Goal: Transaction & Acquisition: Purchase product/service

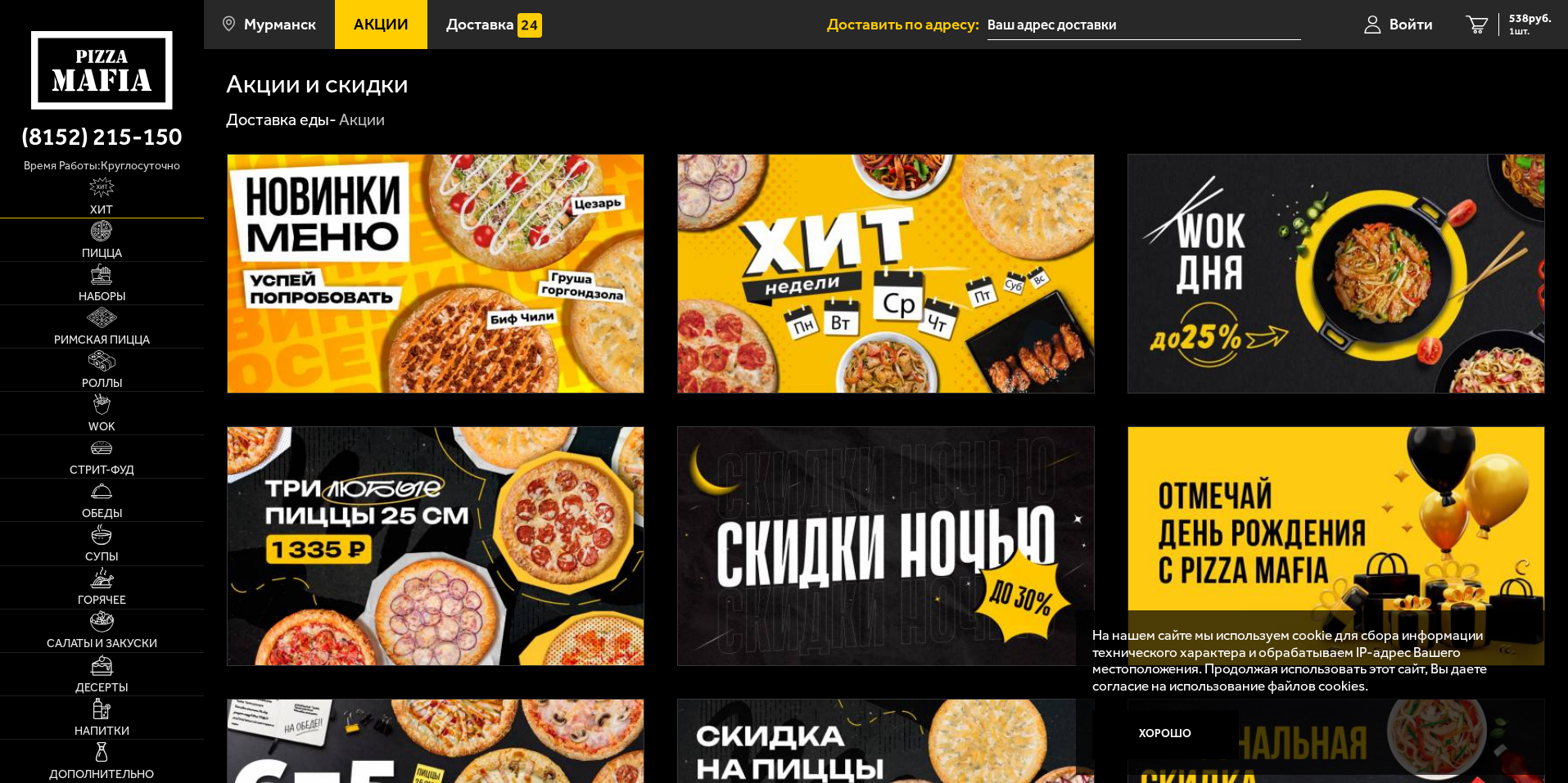
click at [112, 192] on img at bounding box center [102, 187] width 26 height 21
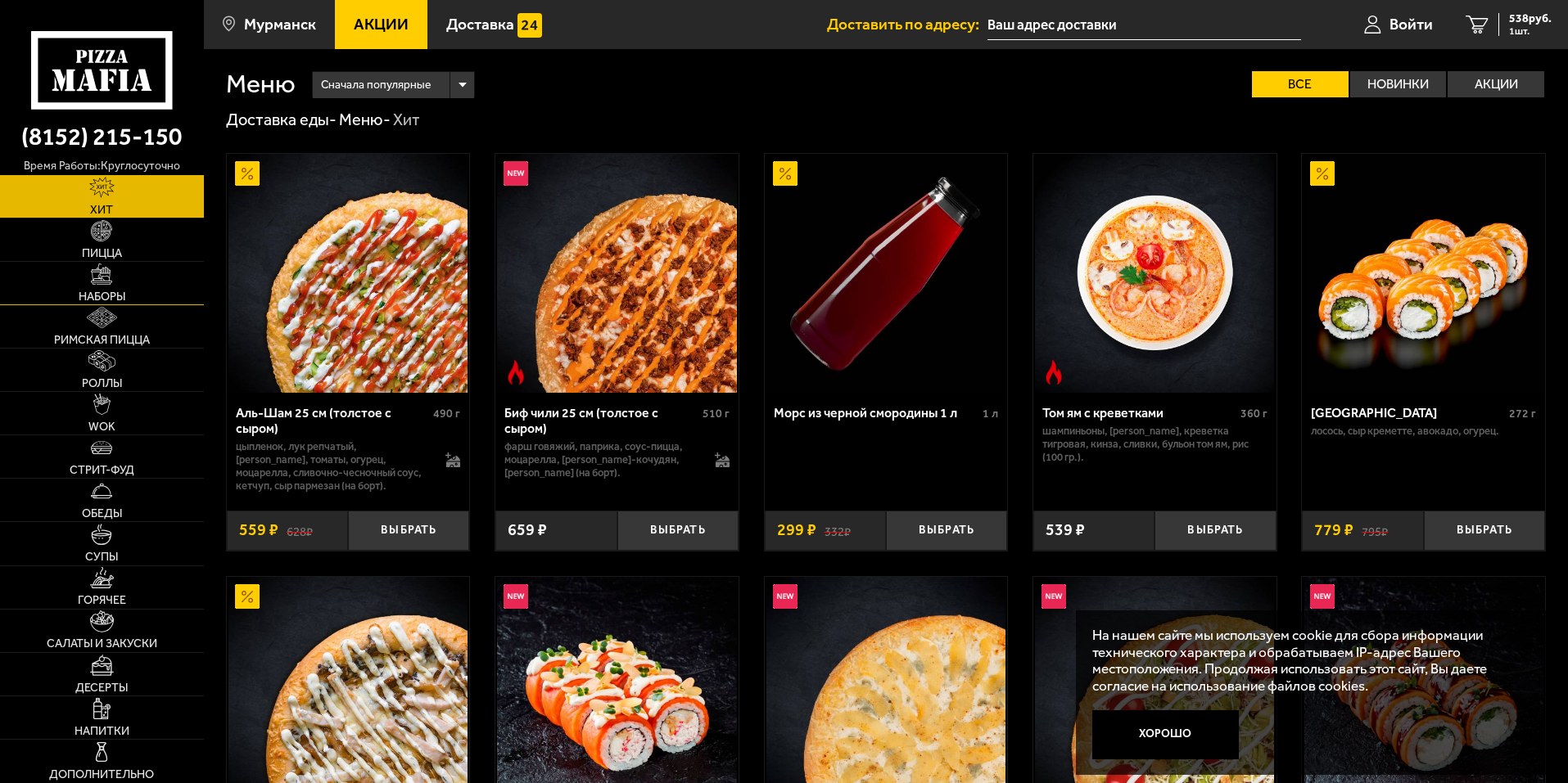
click at [110, 272] on img at bounding box center [100, 273] width 21 height 21
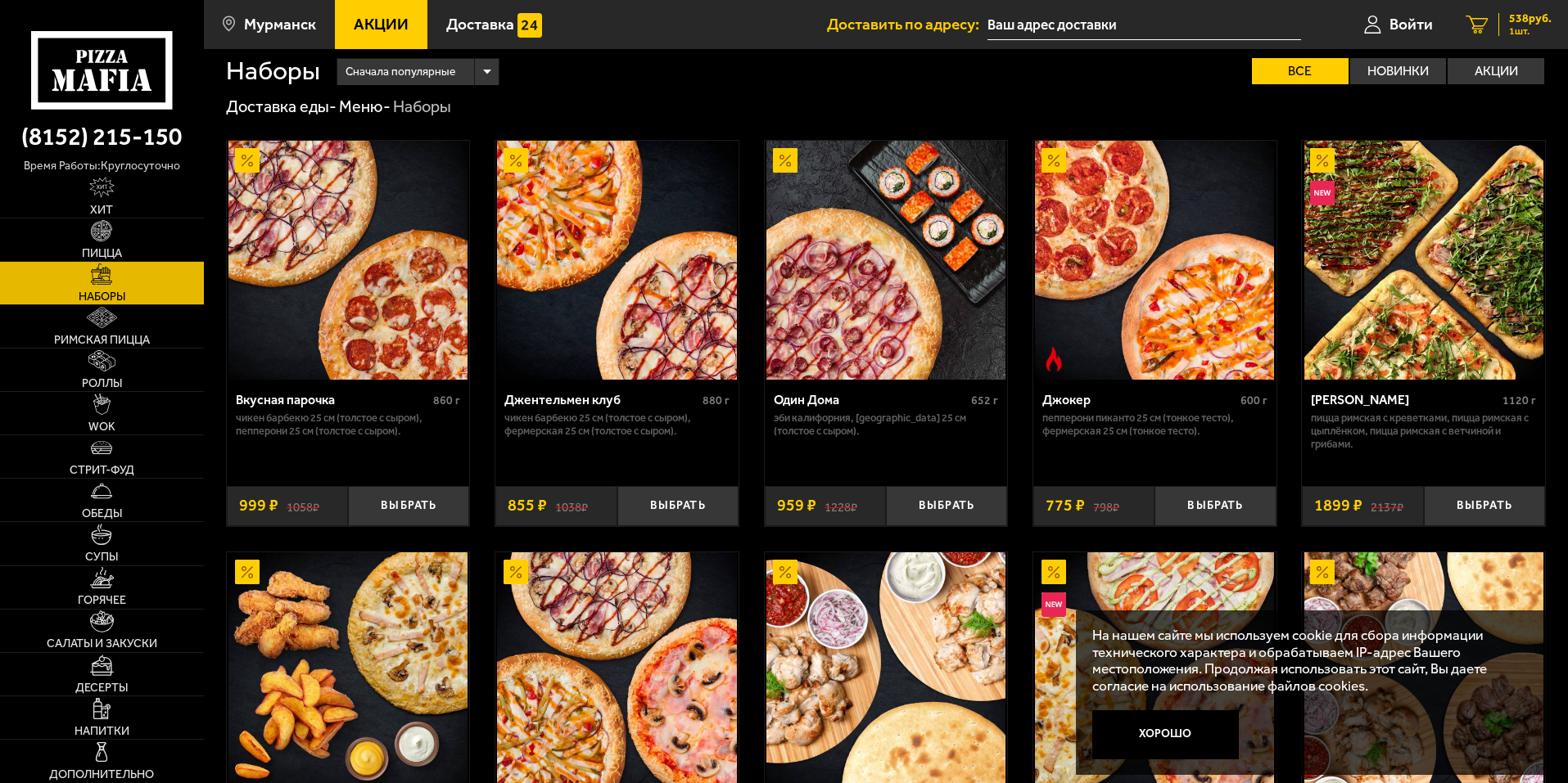
scroll to position [15, 0]
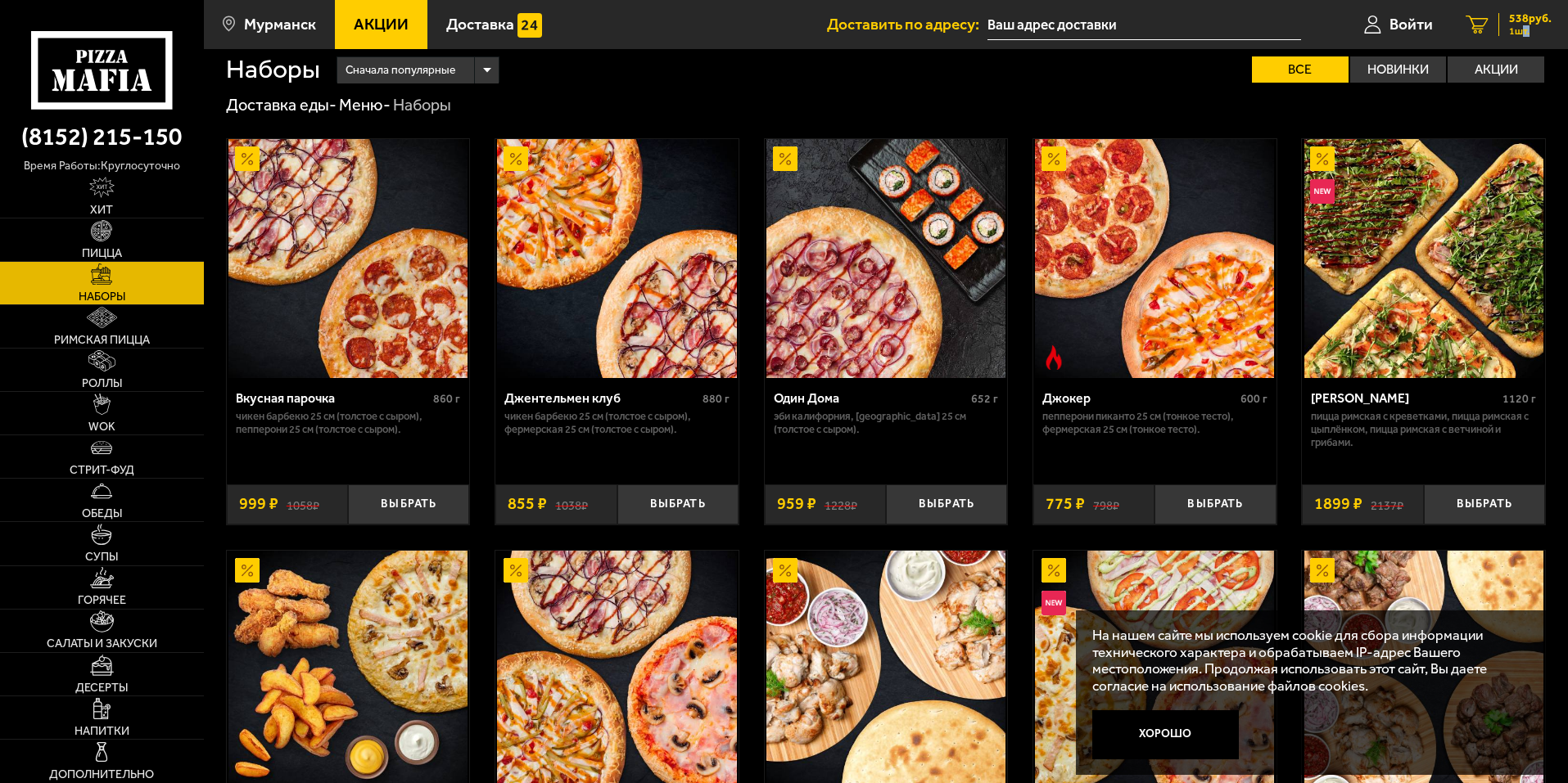
click at [1514, 27] on span "1 шт." at bounding box center [1529, 31] width 43 height 10
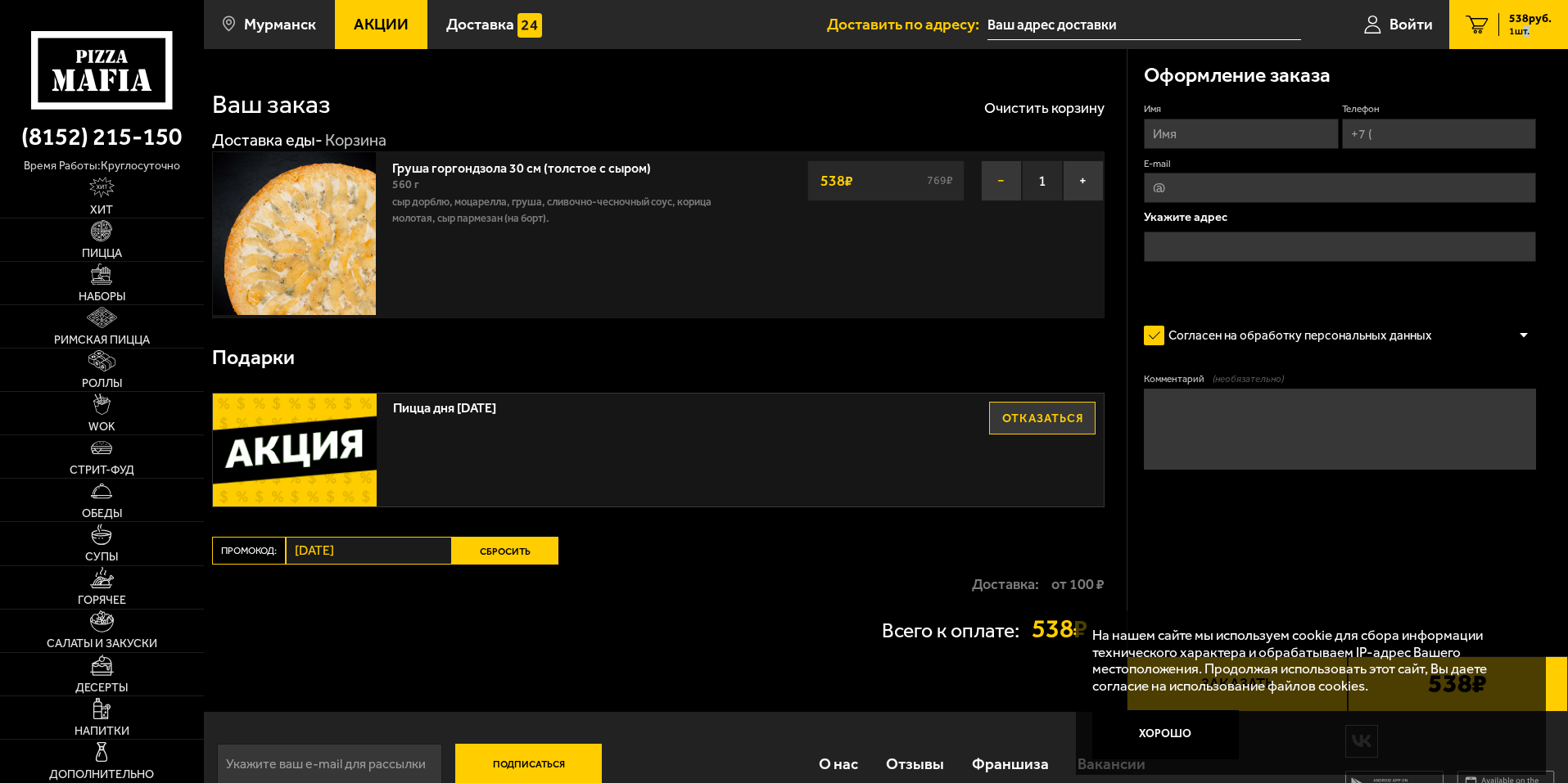
click at [1011, 179] on button "−" at bounding box center [1001, 180] width 41 height 41
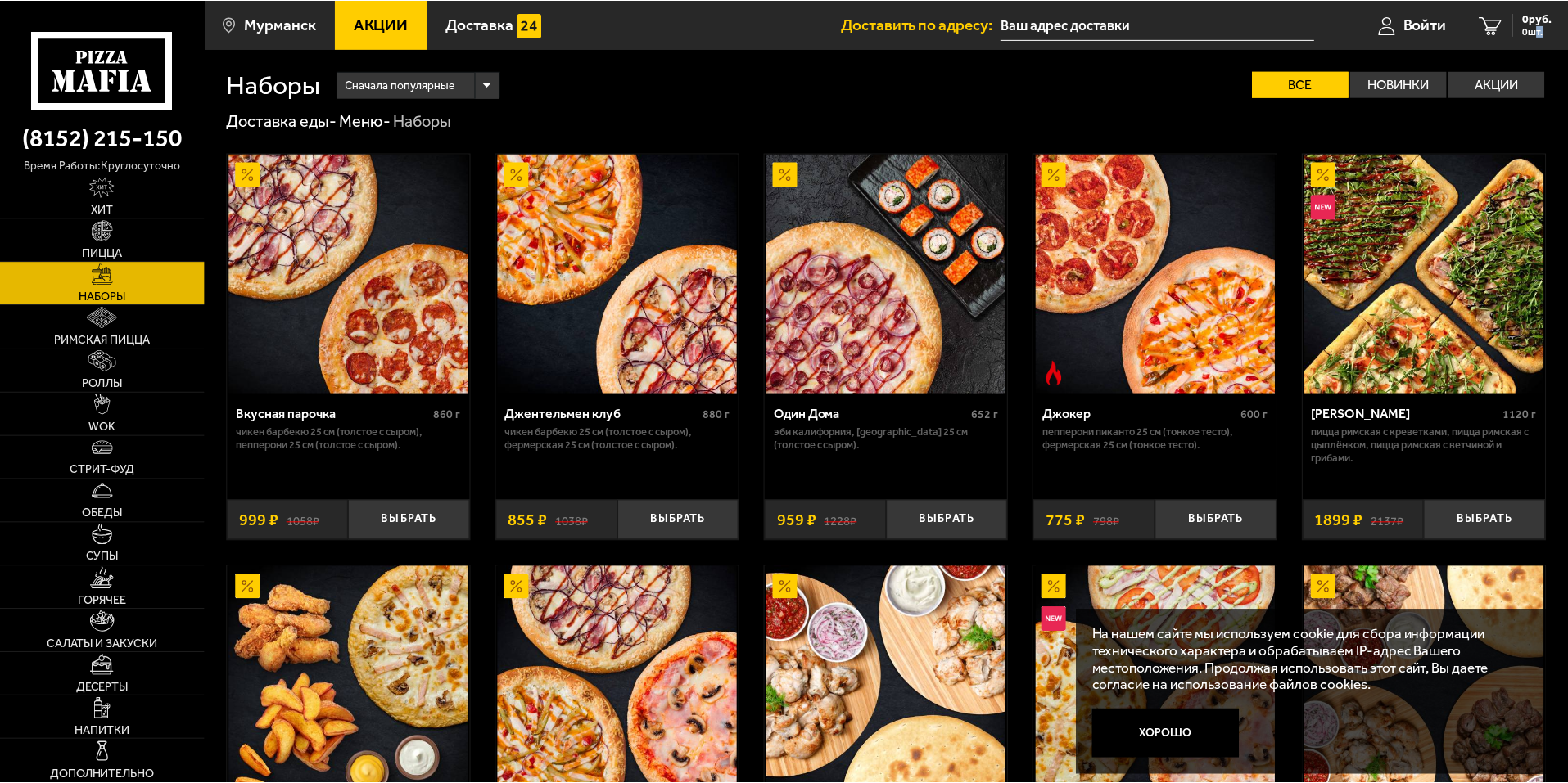
scroll to position [15, 0]
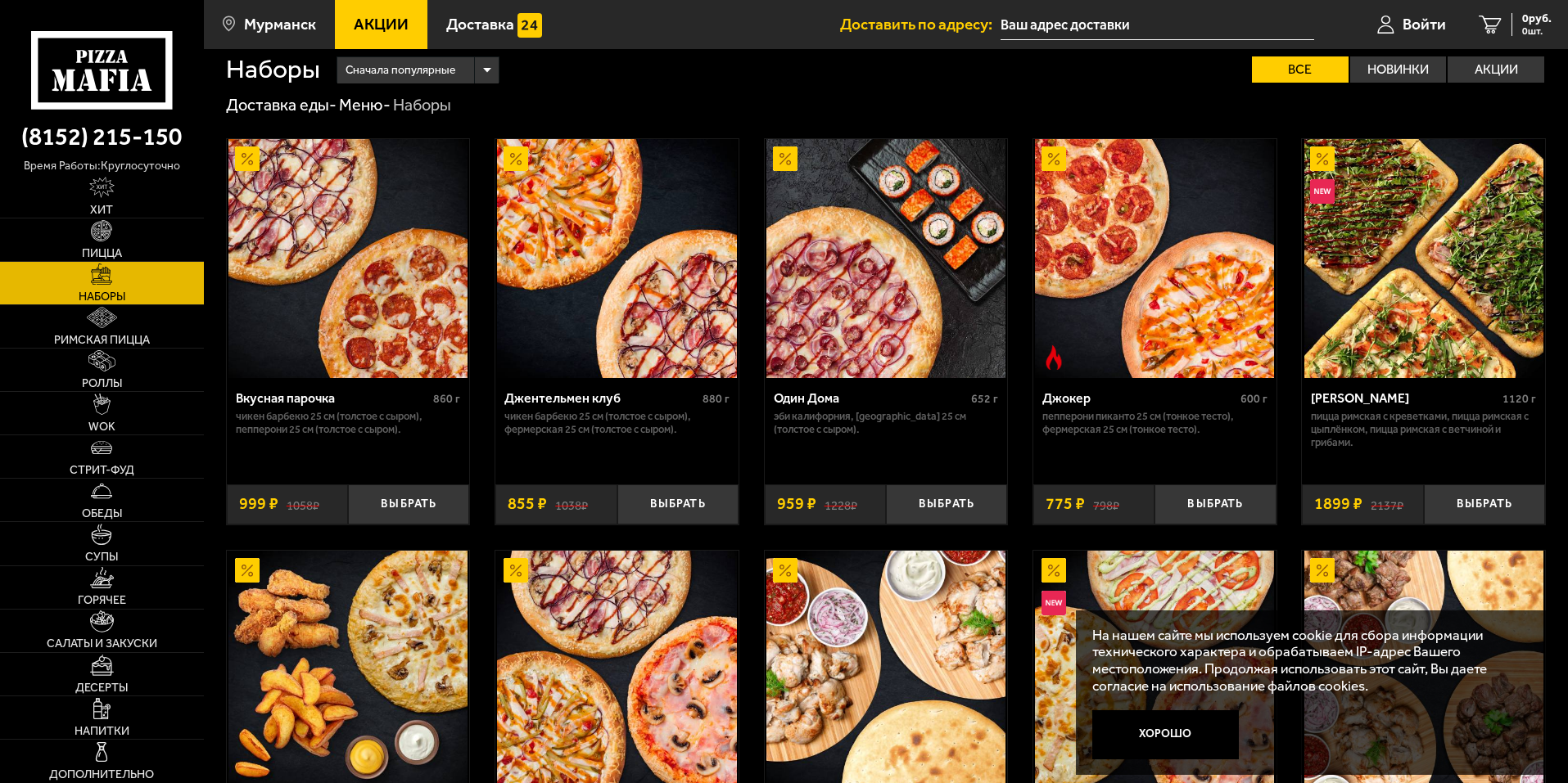
click at [630, 81] on div "Сначала популярные Все Новинки Акции Пожелания Острое блюдо Чикен Барбекю 25 см…" at bounding box center [932, 70] width 1225 height 26
